Goal: Information Seeking & Learning: Learn about a topic

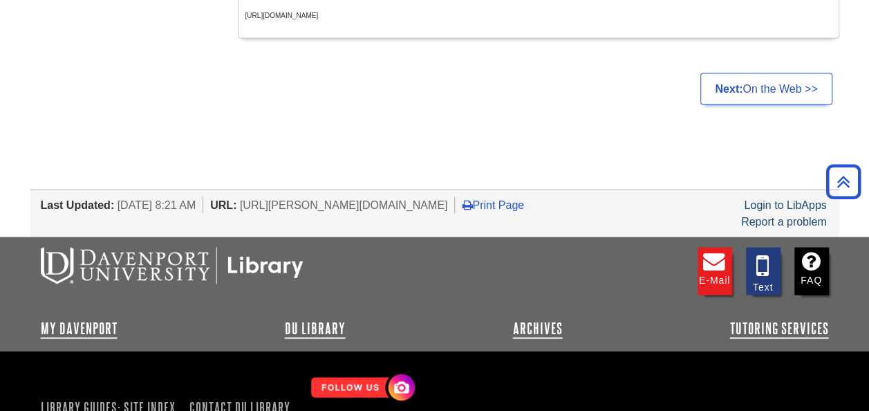
scroll to position [1263, 0]
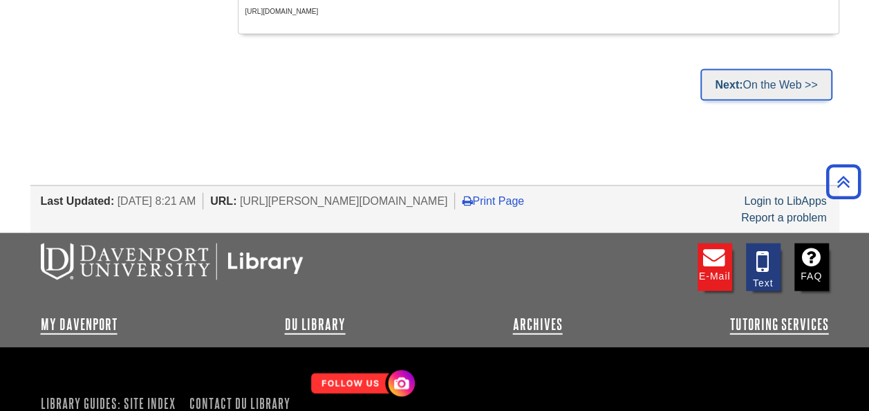
click at [788, 68] on link "Next: On the Web >>" at bounding box center [765, 84] width 131 height 32
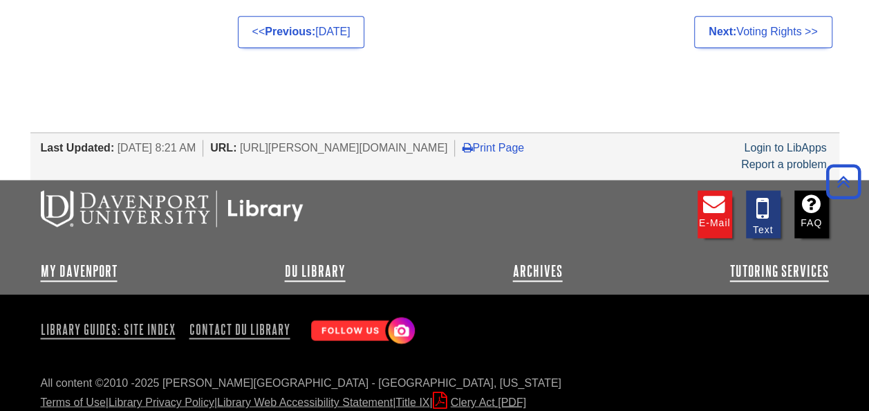
scroll to position [961, 0]
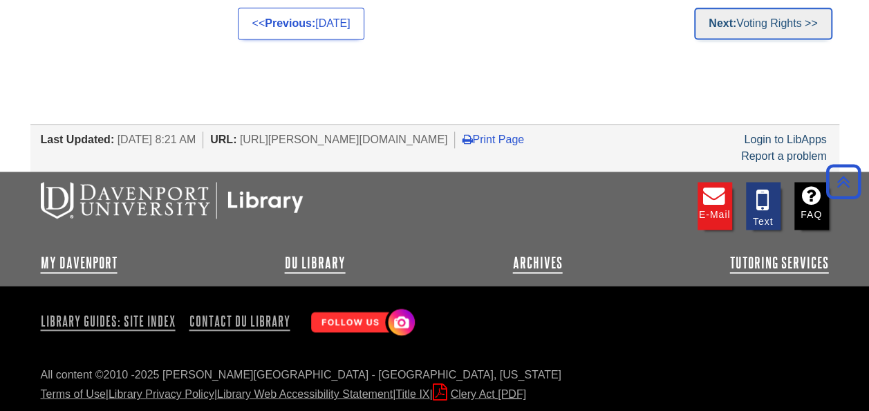
click at [800, 26] on link "Next: Voting Rights >>" at bounding box center [763, 24] width 138 height 32
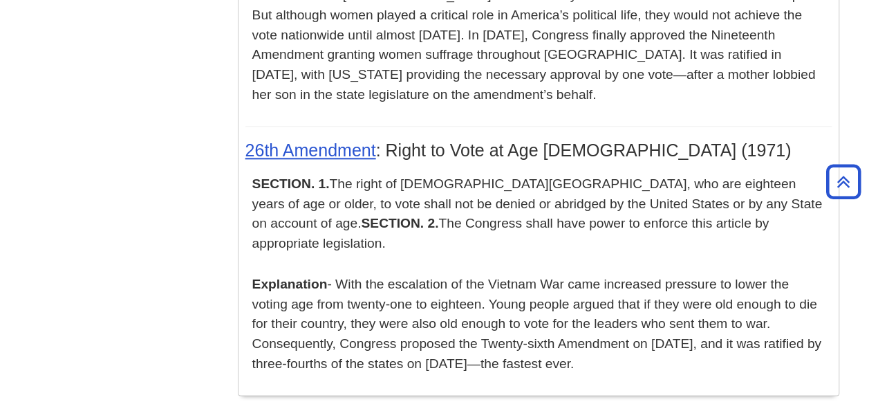
scroll to position [802, 0]
